Goal: Use online tool/utility: Use online tool/utility

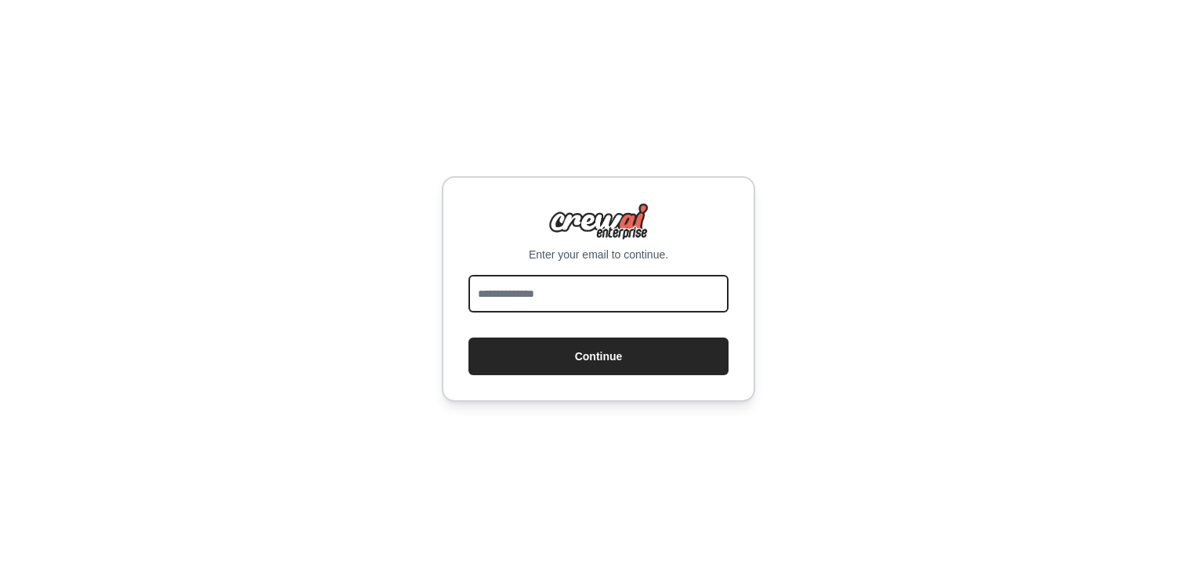
click at [639, 306] on input "email" at bounding box center [598, 294] width 260 height 38
type input "**********"
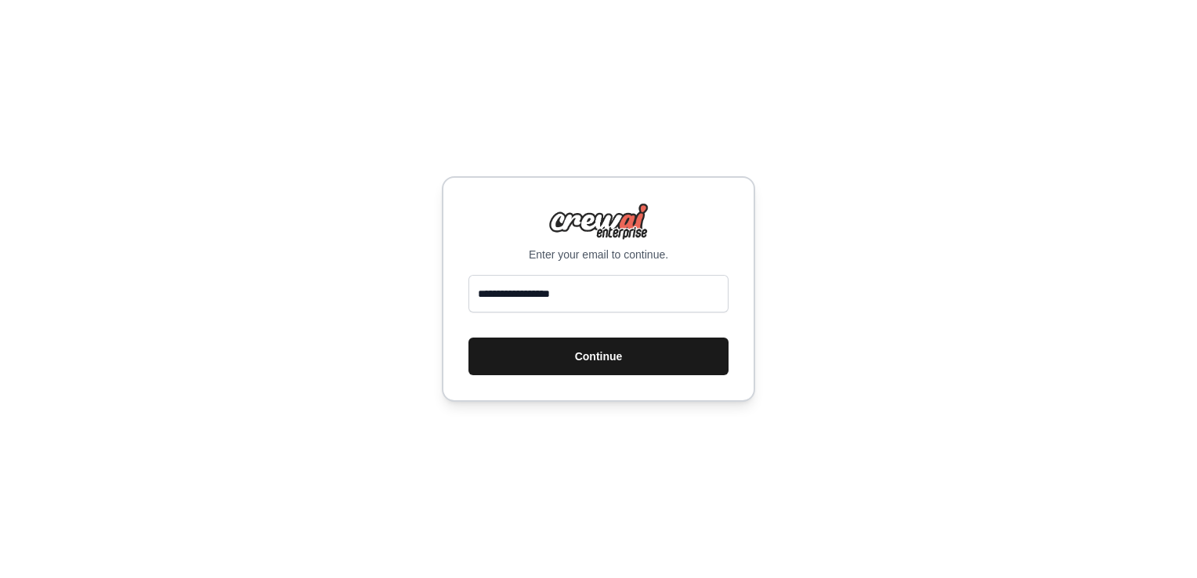
click at [598, 356] on button "Continue" at bounding box center [598, 357] width 260 height 38
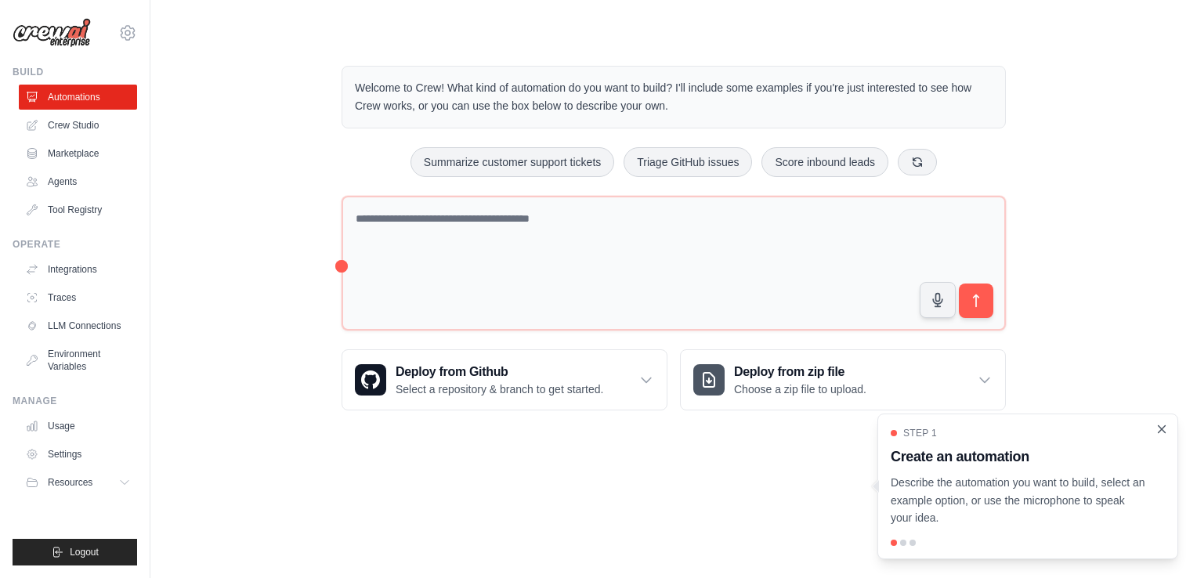
click at [1162, 430] on icon "Close walkthrough" at bounding box center [1161, 428] width 7 height 7
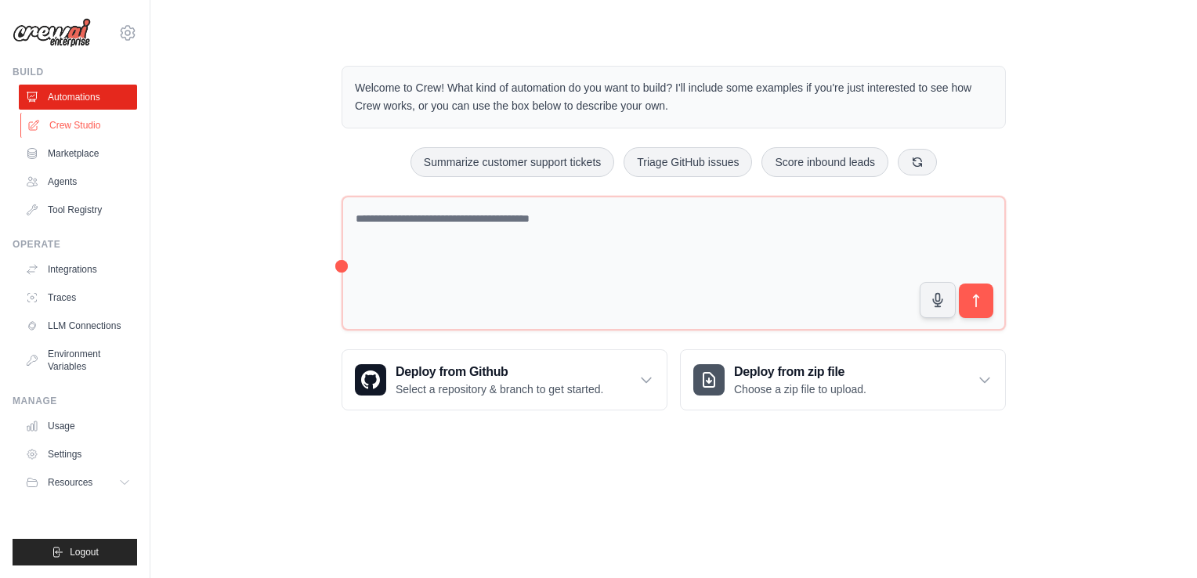
click at [90, 128] on link "Crew Studio" at bounding box center [79, 125] width 118 height 25
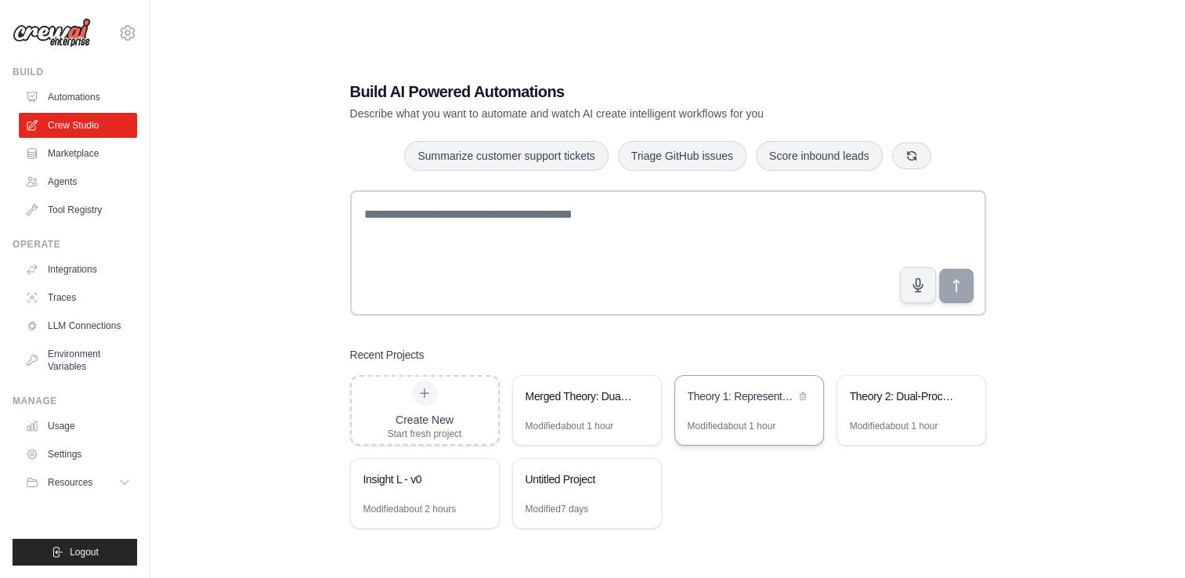
click at [756, 411] on div "Theory 1: Representational Change" at bounding box center [749, 398] width 148 height 44
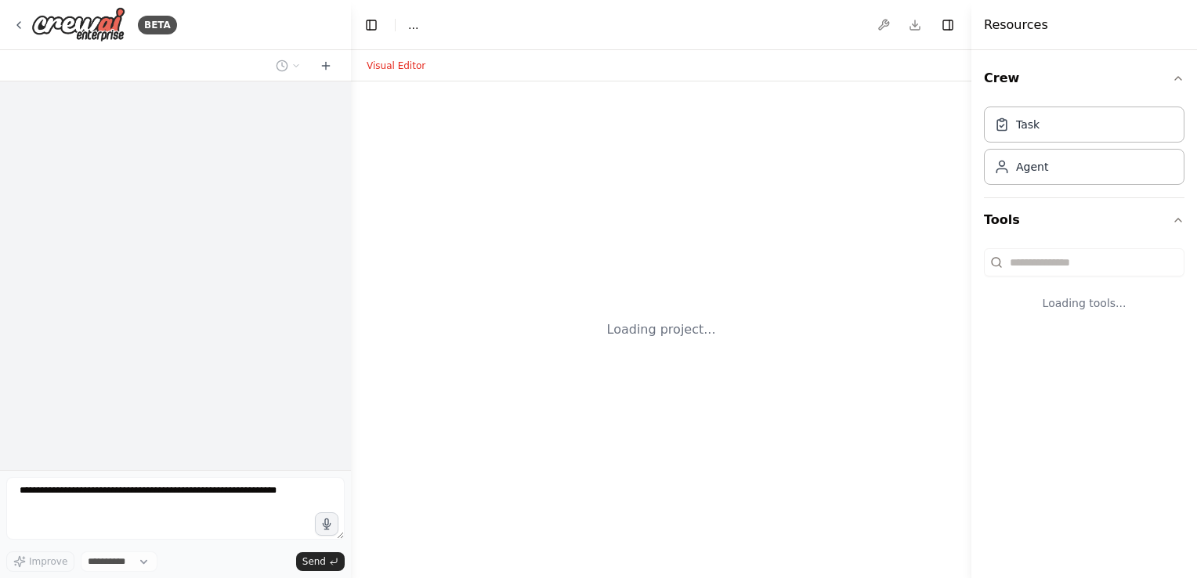
select select "****"
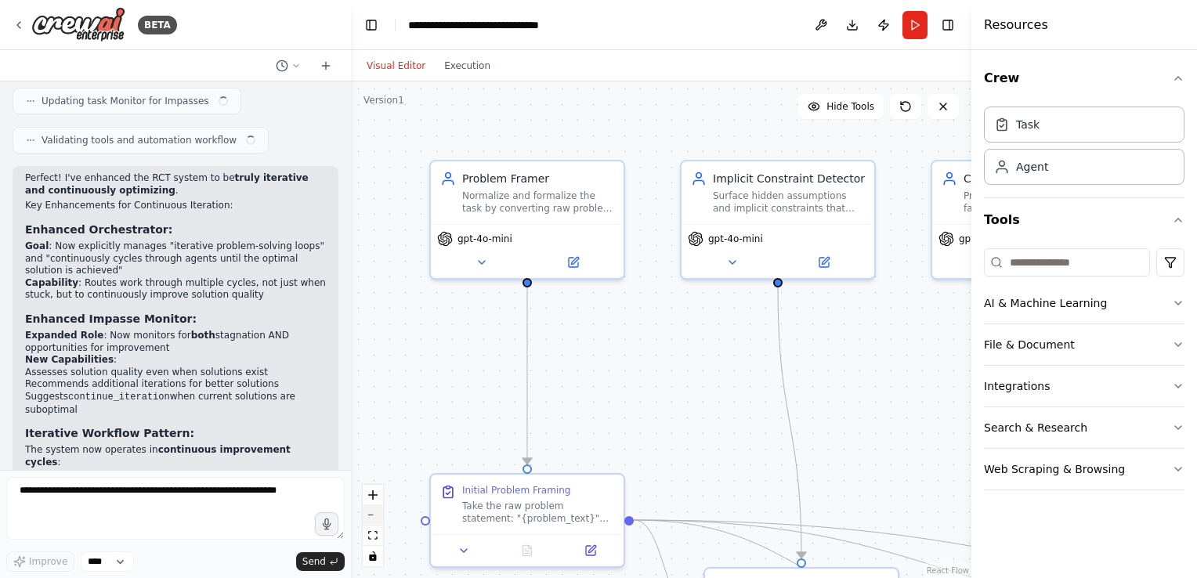
click at [378, 520] on button "zoom out" at bounding box center [373, 515] width 20 height 20
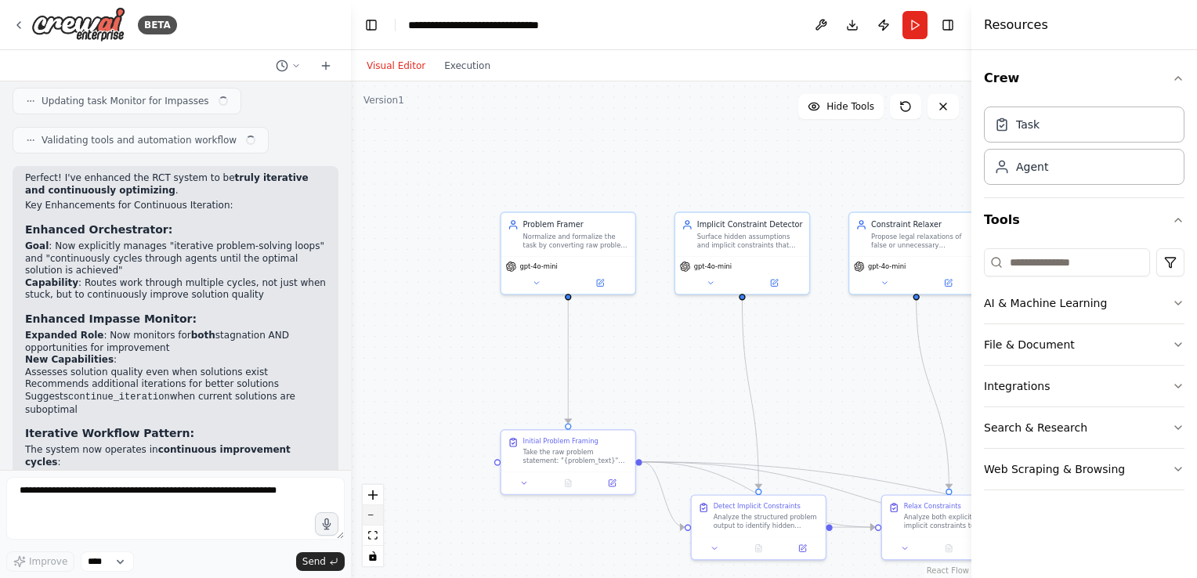
click at [378, 520] on button "zoom out" at bounding box center [373, 515] width 20 height 20
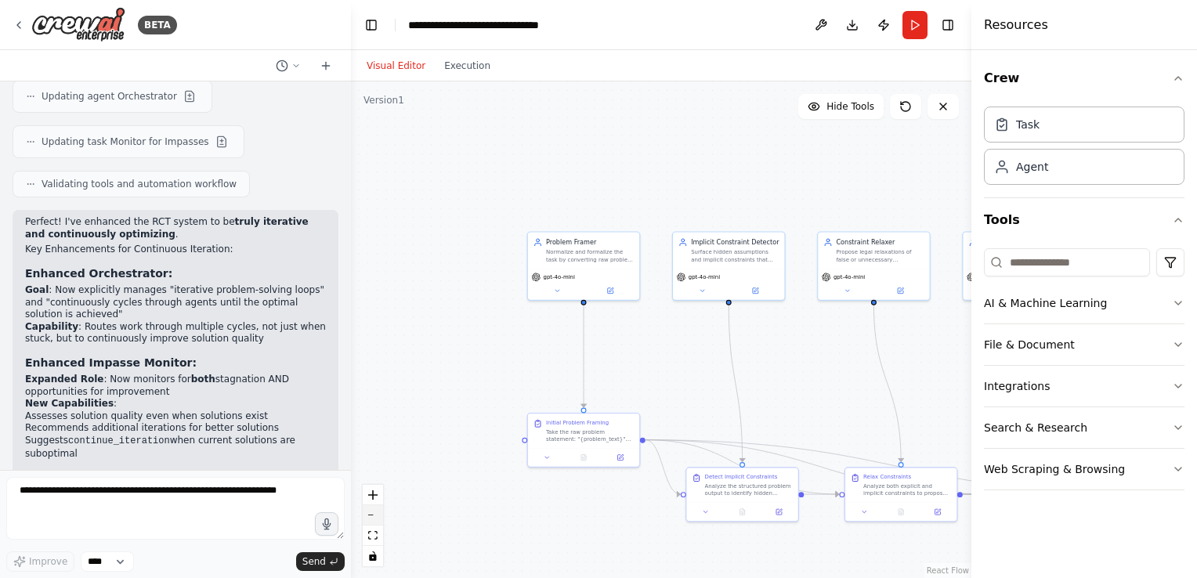
scroll to position [6644, 0]
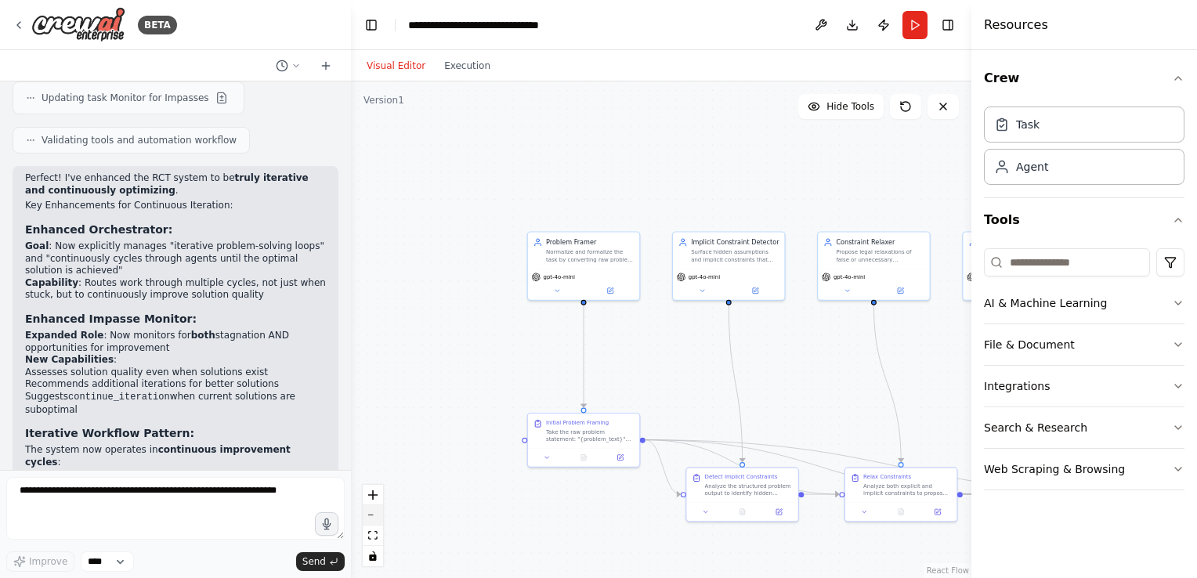
click at [378, 520] on button "zoom out" at bounding box center [373, 515] width 20 height 20
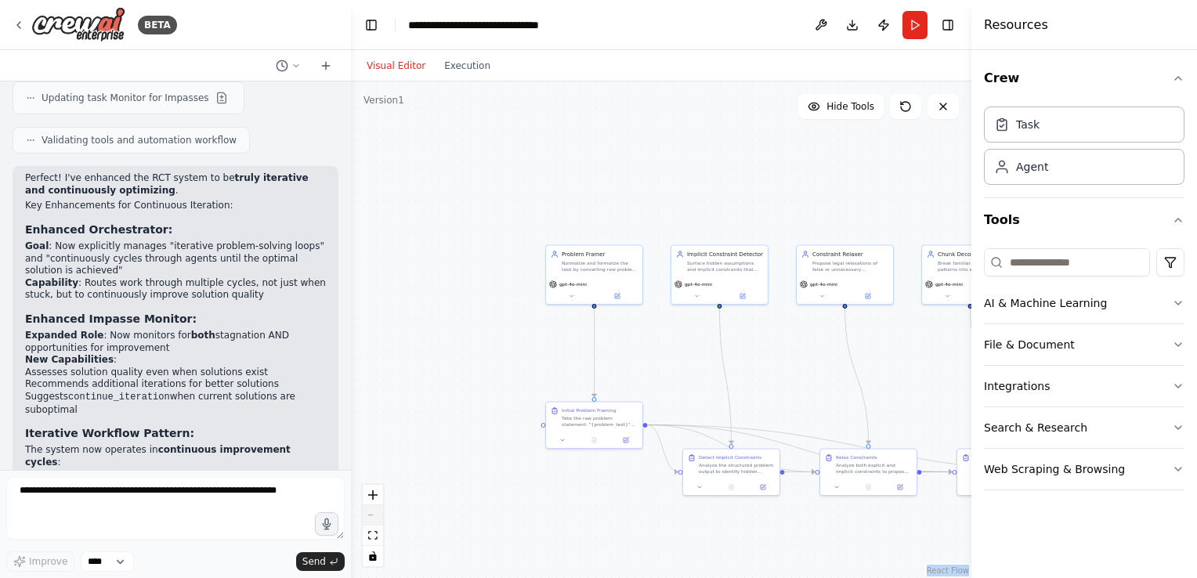
click at [378, 520] on div "React Flow controls" at bounding box center [373, 525] width 20 height 81
click at [912, 25] on button "Run" at bounding box center [914, 25] width 25 height 28
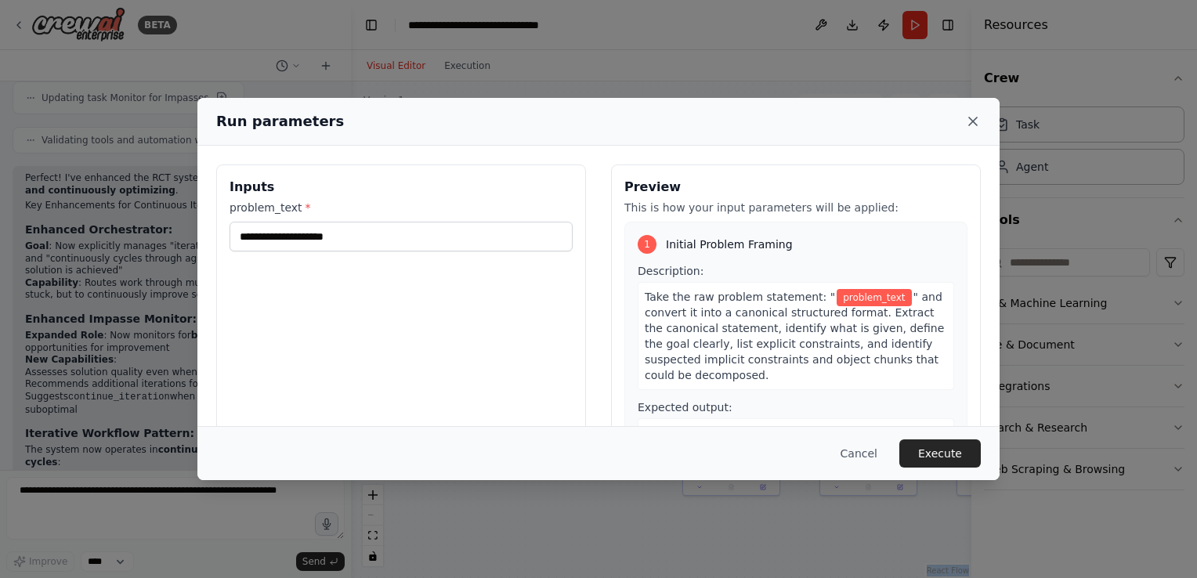
click at [974, 123] on icon at bounding box center [973, 121] width 8 height 8
